Goal: Register for event/course

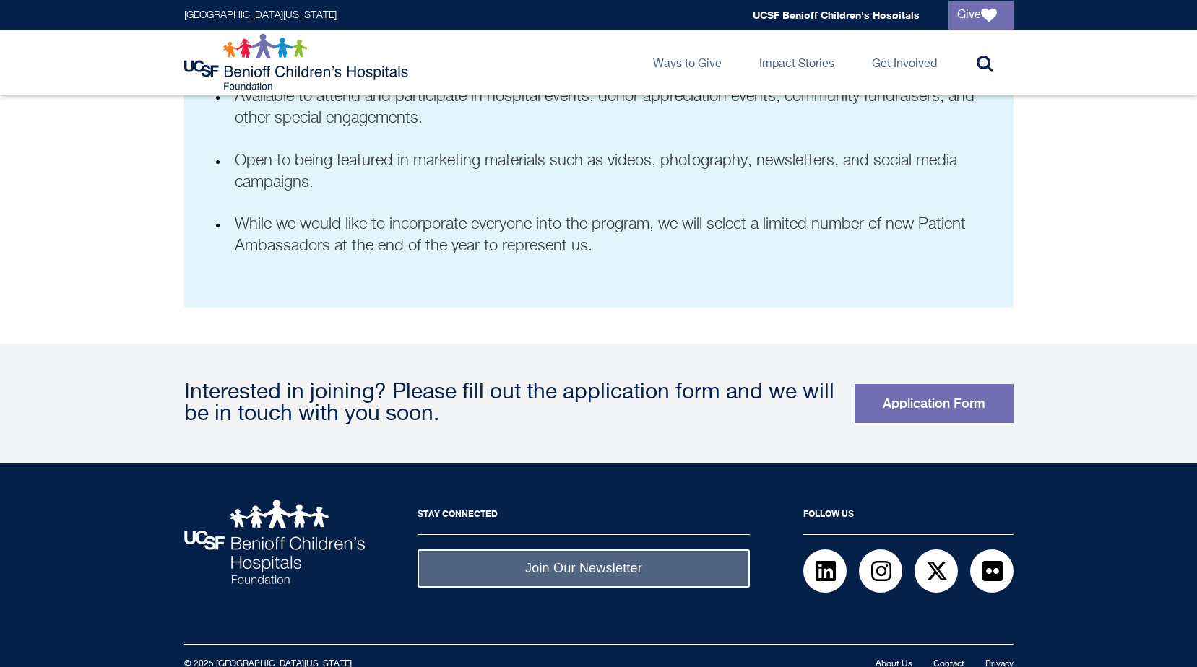
scroll to position [999, 0]
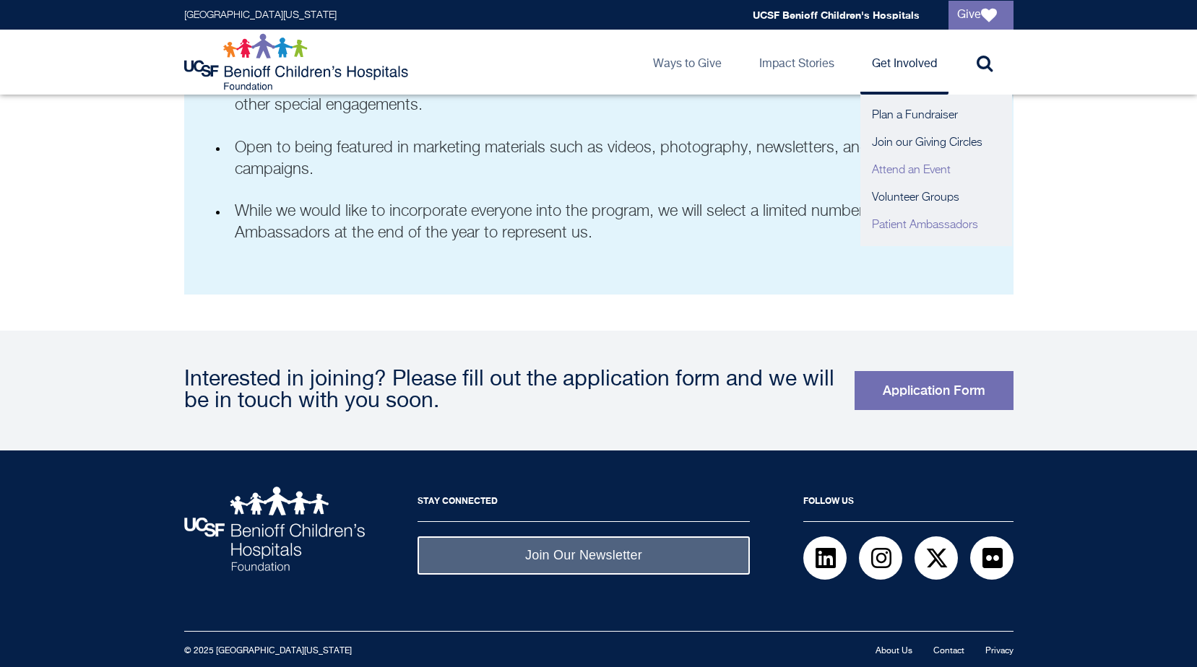
click at [914, 171] on link "Attend an Event" at bounding box center [936, 170] width 152 height 27
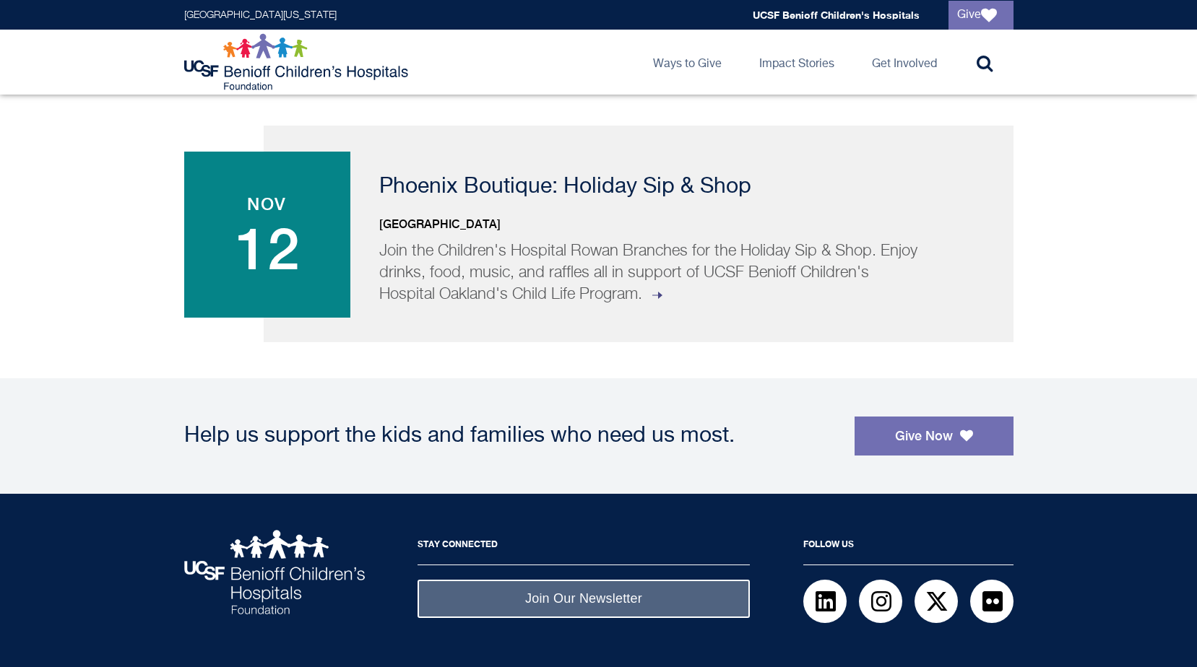
scroll to position [1231, 0]
